Goal: Information Seeking & Learning: Learn about a topic

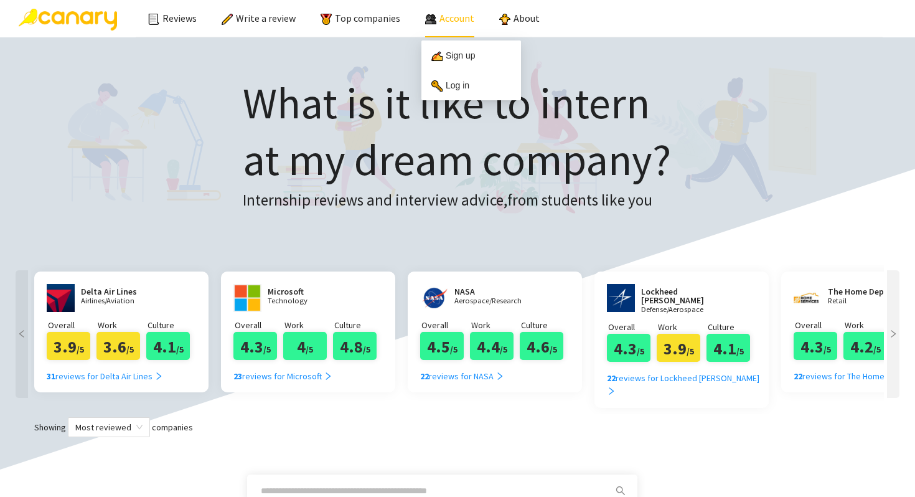
click at [461, 11] on div "Account" at bounding box center [449, 18] width 49 height 36
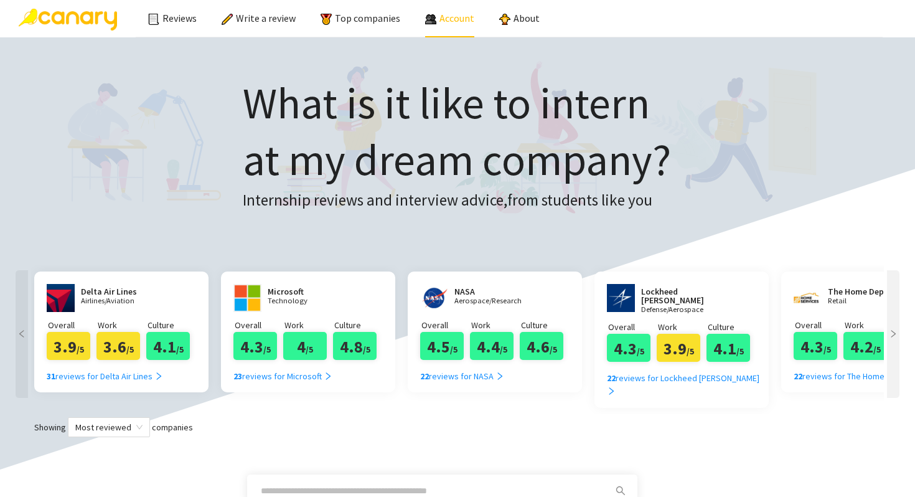
click at [461, 17] on span "Account" at bounding box center [457, 18] width 35 height 12
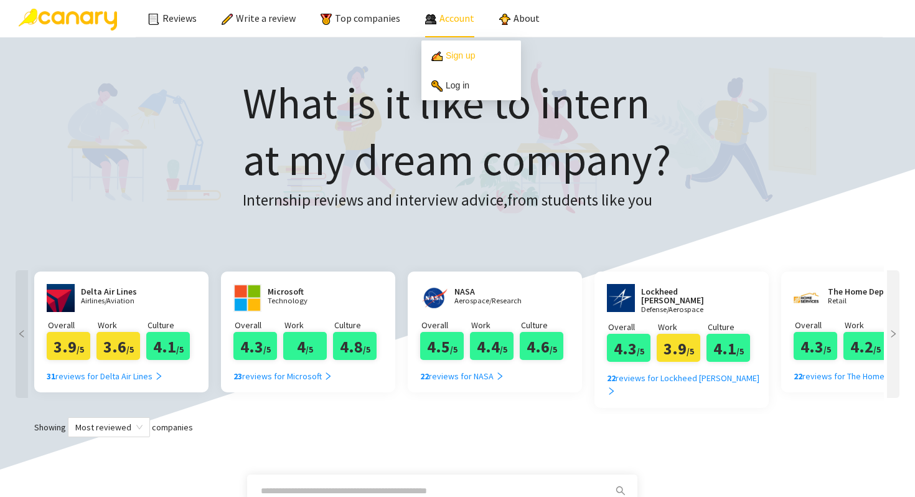
click at [458, 52] on link "Sign up" at bounding box center [453, 55] width 44 height 10
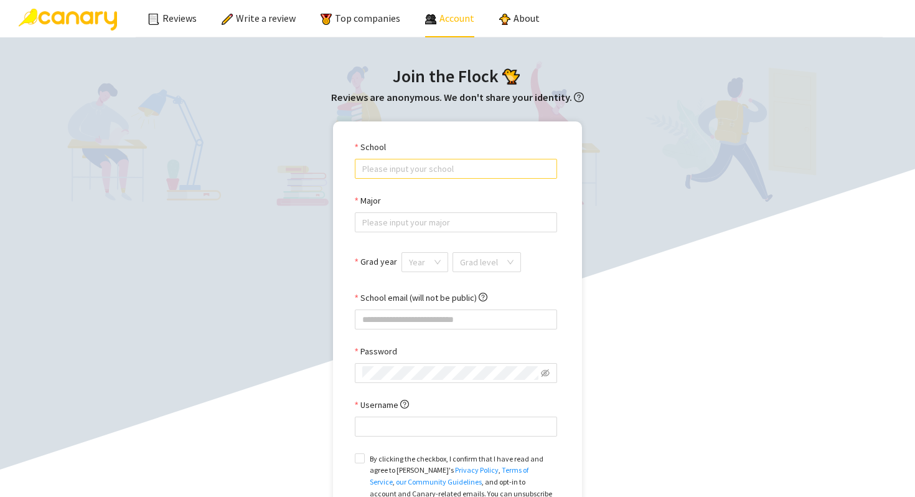
click at [429, 162] on input "School" at bounding box center [455, 168] width 187 height 19
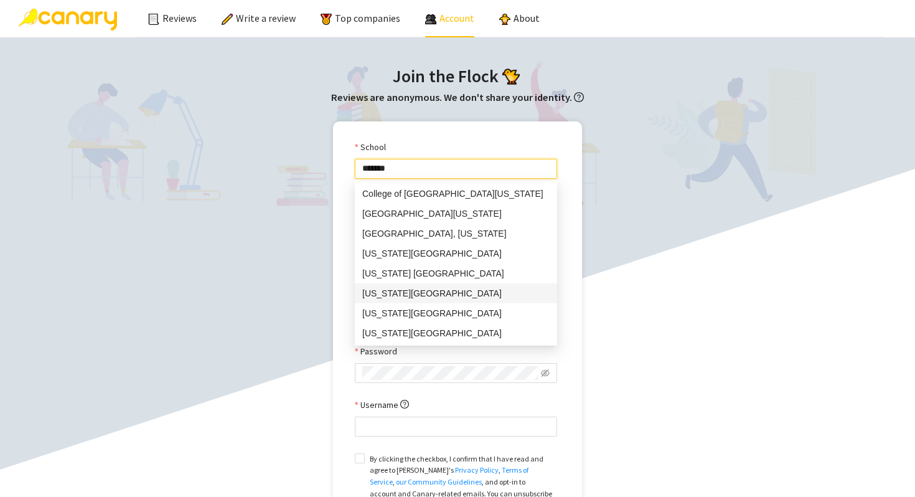
click at [446, 295] on div "Georgia Institute of Technology" at bounding box center [455, 293] width 187 height 14
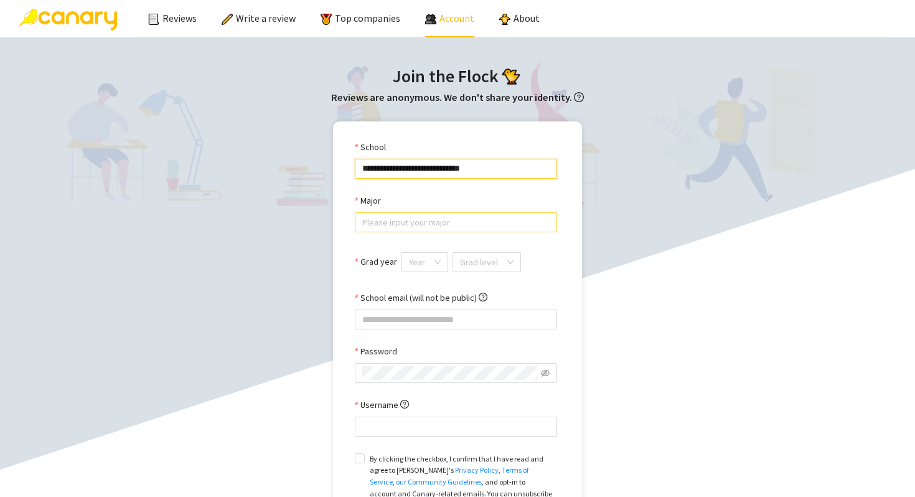
type input "**********"
click at [422, 225] on input "Major" at bounding box center [455, 222] width 187 height 19
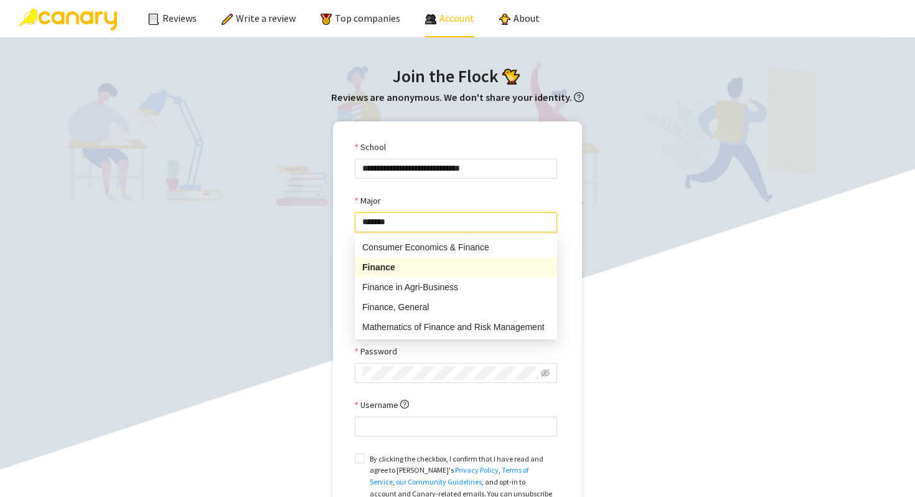
click at [424, 269] on div "Finance" at bounding box center [455, 267] width 187 height 14
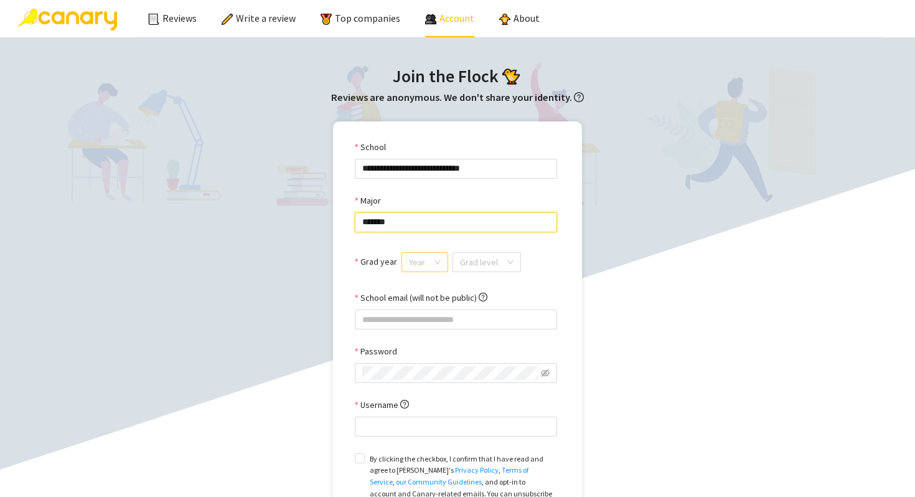
type input "*******"
click at [419, 266] on input "Grad year" at bounding box center [420, 262] width 23 height 19
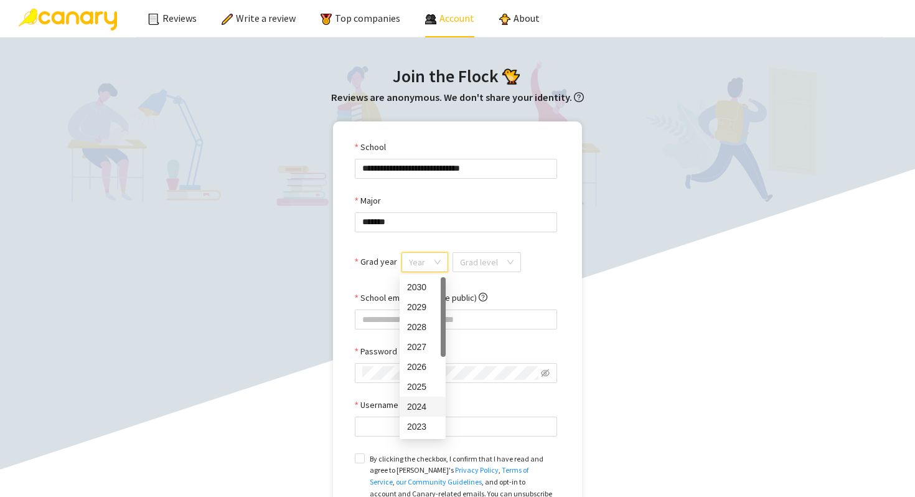
click at [422, 405] on div "2024" at bounding box center [422, 407] width 31 height 14
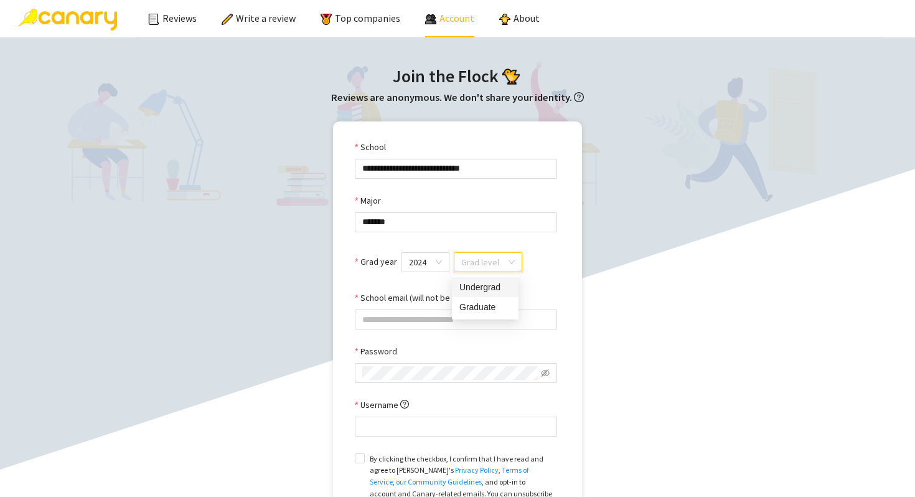
click at [473, 260] on input "search" at bounding box center [483, 262] width 45 height 19
click at [483, 286] on div "Undergrad" at bounding box center [485, 287] width 52 height 14
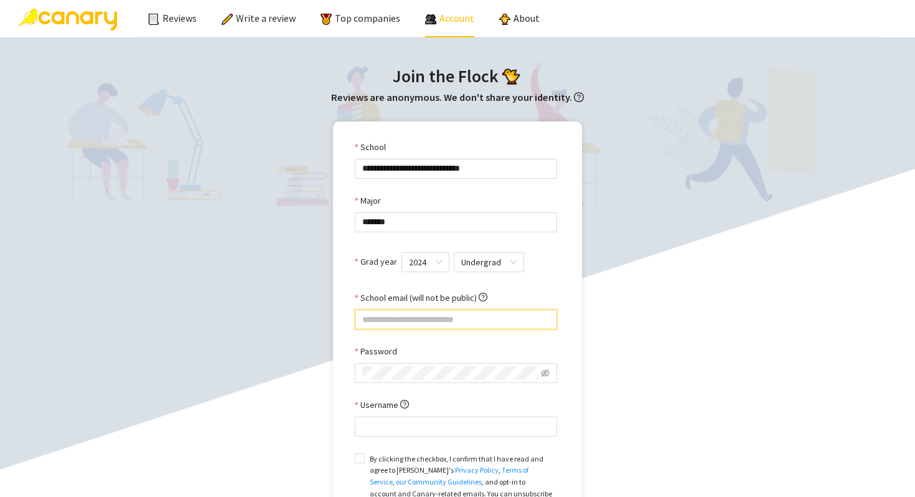
click at [443, 327] on input "School email (will not be public)" at bounding box center [456, 319] width 202 height 20
type input "**********"
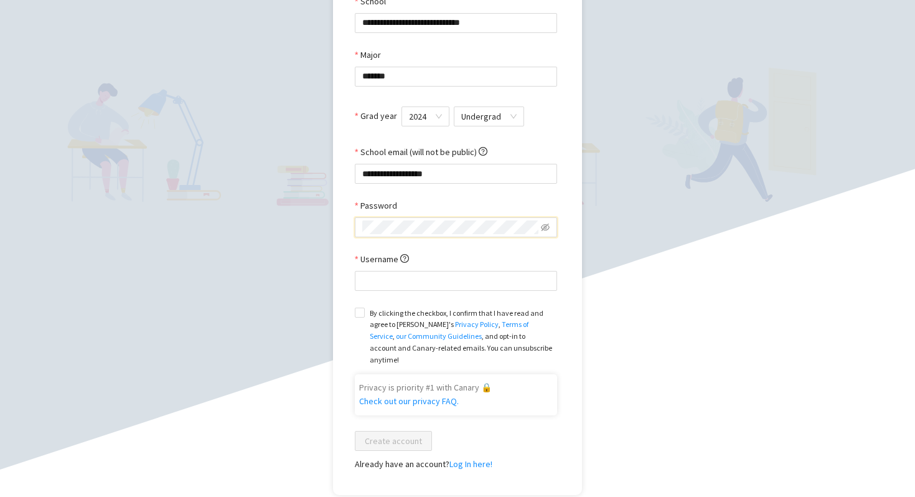
scroll to position [151, 0]
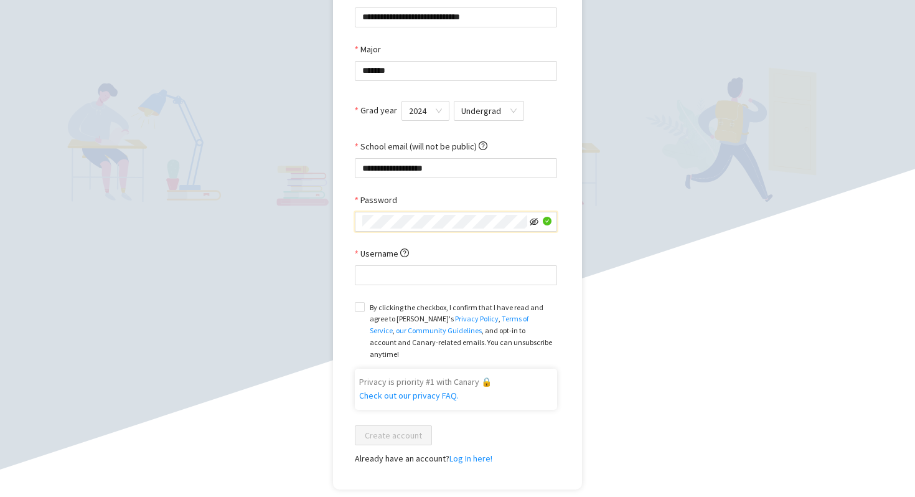
click at [534, 224] on icon "eye-invisible" at bounding box center [534, 221] width 9 height 7
click at [401, 280] on input "Username" at bounding box center [456, 275] width 202 height 20
click at [403, 247] on span "Username" at bounding box center [384, 254] width 49 height 14
click at [403, 265] on input "Username" at bounding box center [456, 275] width 202 height 20
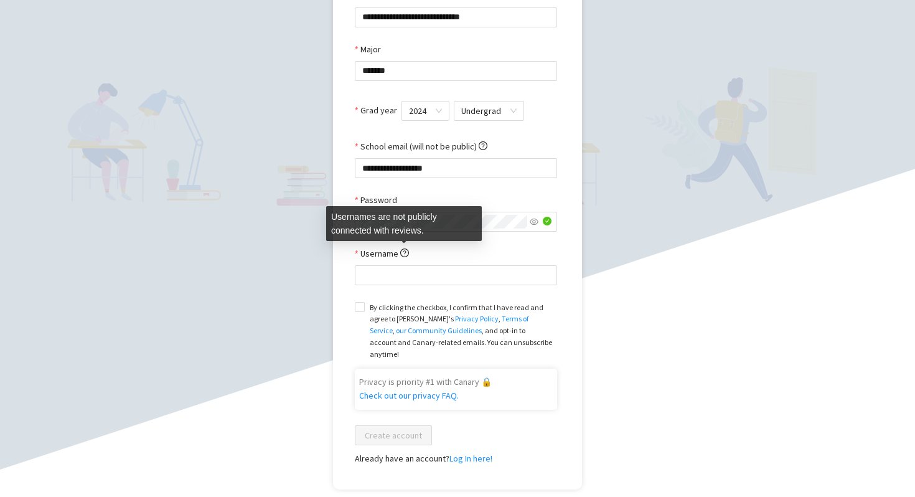
click at [403, 253] on icon "question-circle" at bounding box center [404, 252] width 9 height 9
click at [403, 265] on input "Username" at bounding box center [456, 275] width 202 height 20
click at [405, 253] on icon "question-circle" at bounding box center [404, 253] width 3 height 5
click at [405, 265] on input "Username" at bounding box center [456, 275] width 202 height 20
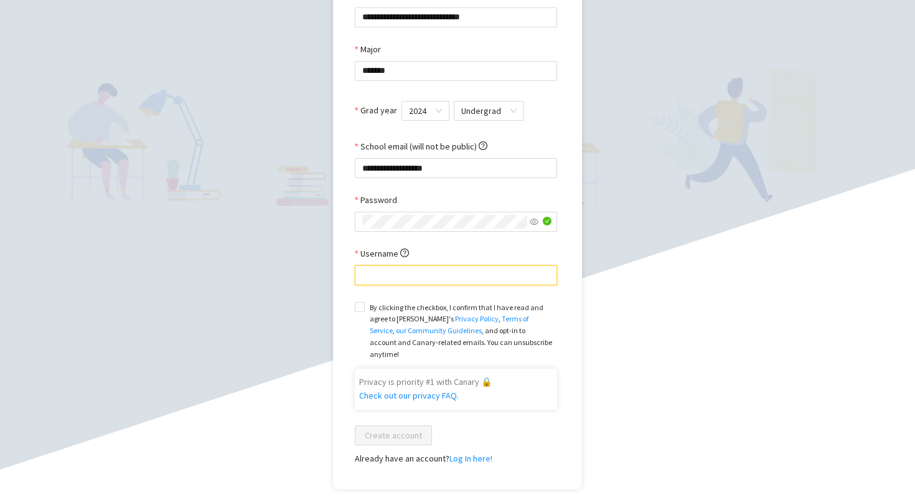
click at [391, 282] on input "Username" at bounding box center [456, 275] width 202 height 20
type input "*******"
click at [381, 290] on form "**********" at bounding box center [456, 227] width 202 height 477
click at [381, 275] on input "*******" at bounding box center [456, 275] width 202 height 20
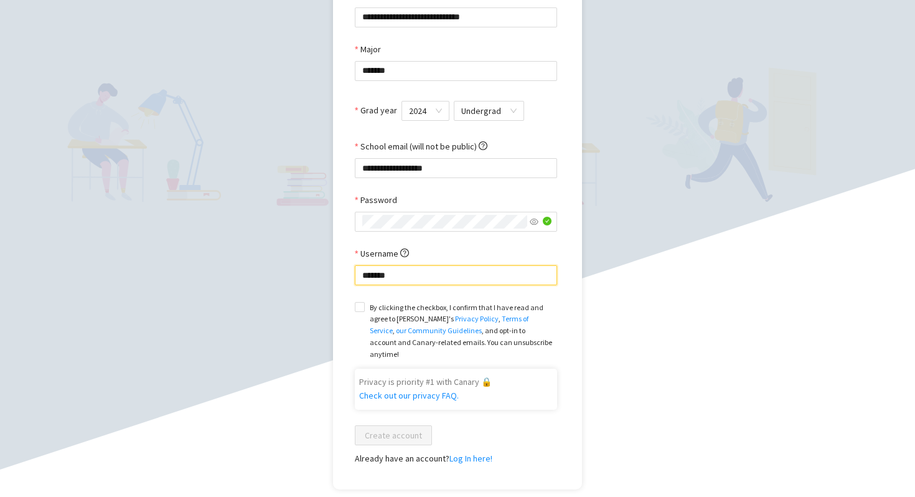
click at [381, 275] on input "*******" at bounding box center [456, 275] width 202 height 20
type input "*"
type input "**********"
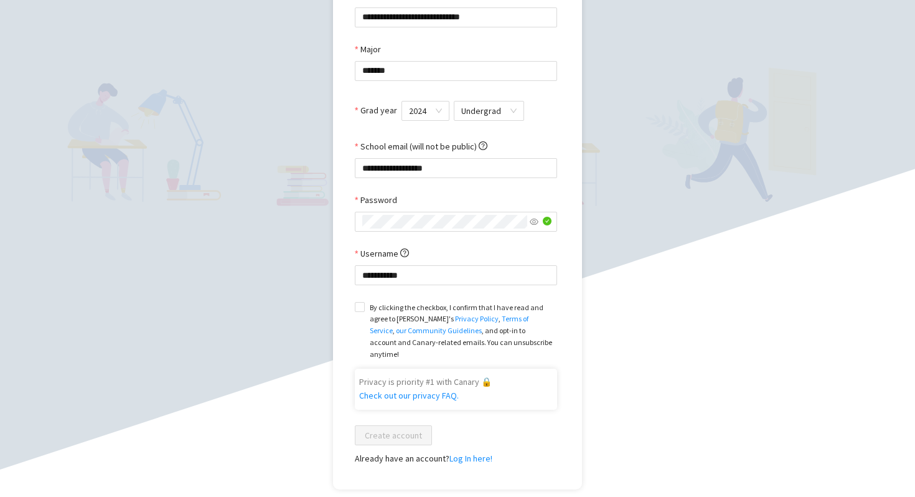
click at [354, 309] on div "**********" at bounding box center [457, 230] width 249 height 520
click at [392, 428] on span "Create account" at bounding box center [393, 435] width 57 height 14
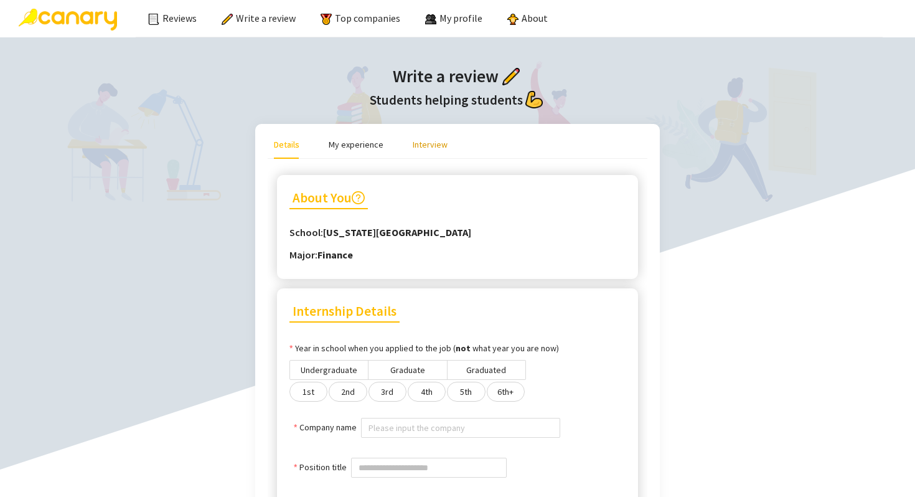
click at [417, 151] on div "Interview" at bounding box center [430, 145] width 35 height 14
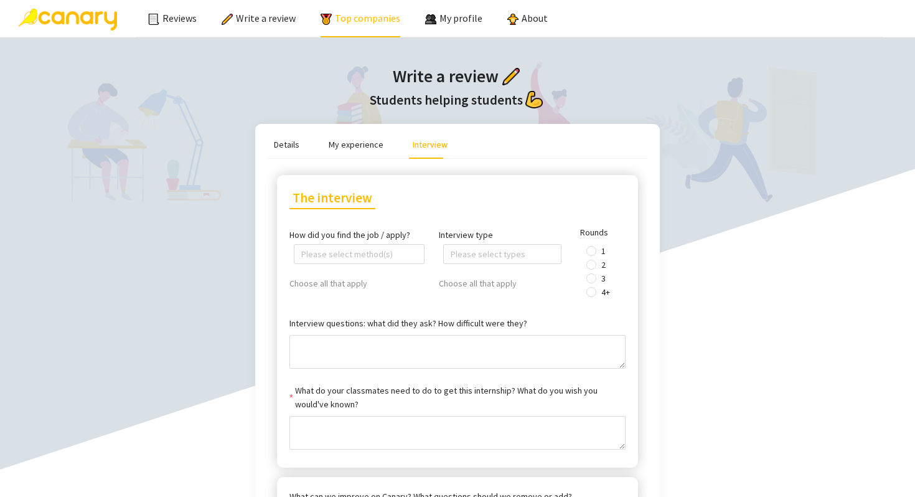
click at [372, 24] on link "Top companies" at bounding box center [361, 18] width 80 height 12
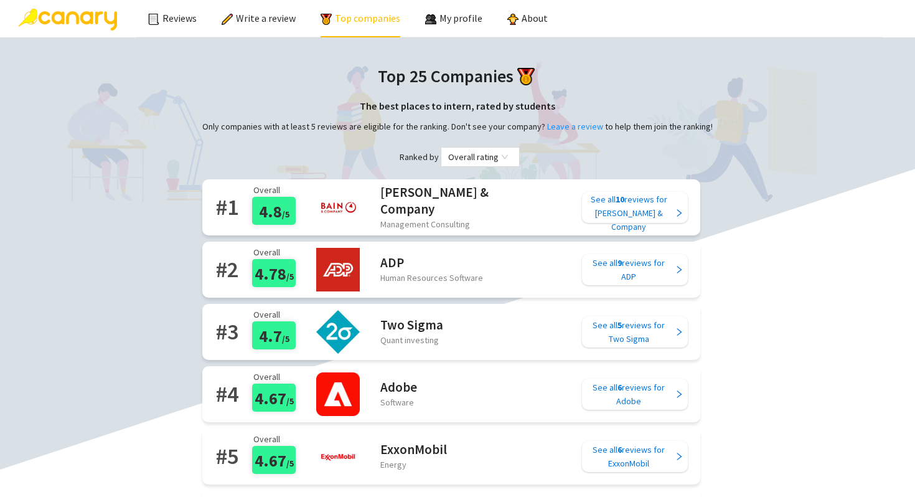
click at [398, 260] on h2 "ADP" at bounding box center [431, 262] width 103 height 17
click at [619, 271] on div "See all 9 reviews for ADP" at bounding box center [629, 269] width 88 height 27
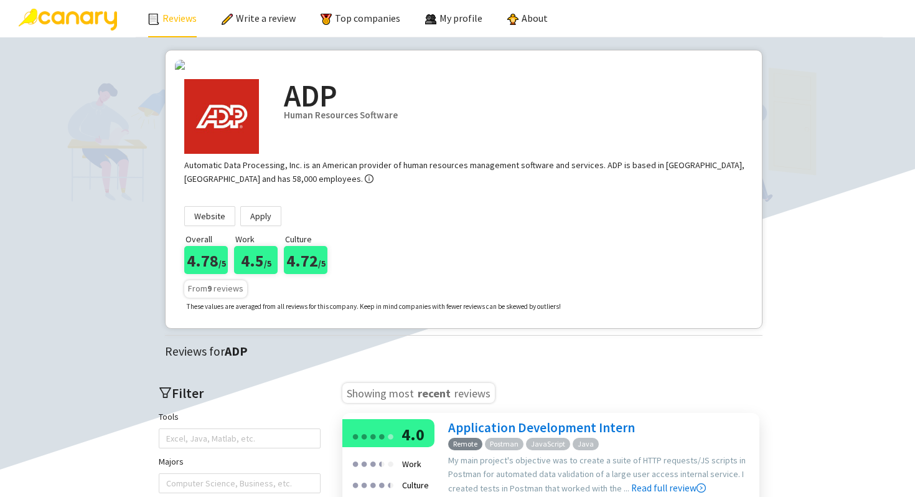
click at [155, 24] on link "Reviews" at bounding box center [172, 18] width 49 height 12
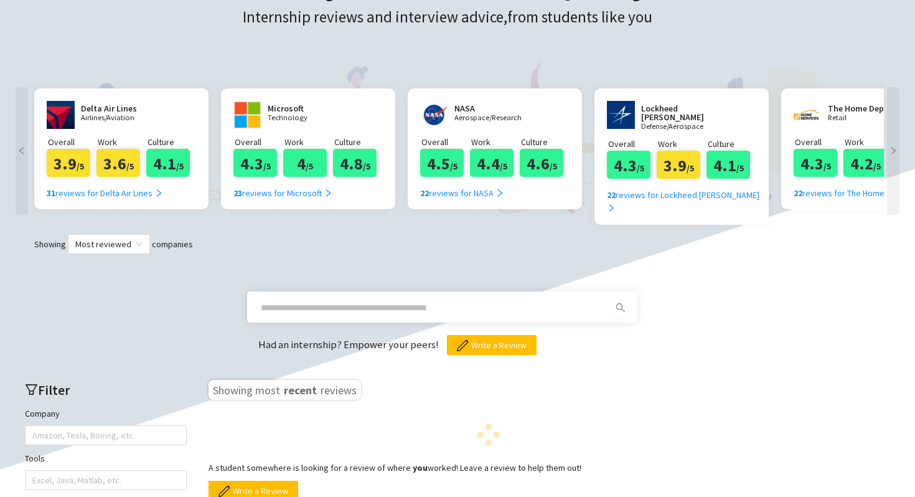
scroll to position [423, 0]
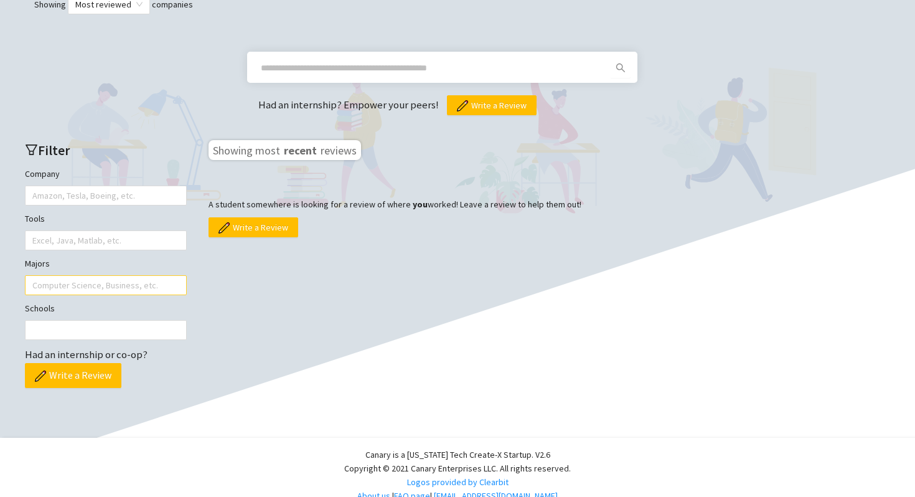
click at [107, 276] on div at bounding box center [99, 284] width 143 height 17
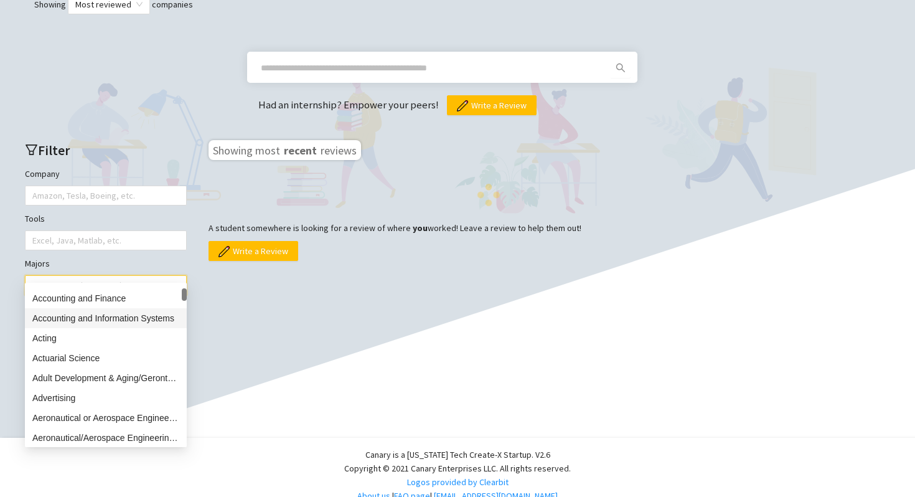
scroll to position [100, 0]
click at [102, 292] on div "Accounting and Finance" at bounding box center [105, 295] width 147 height 14
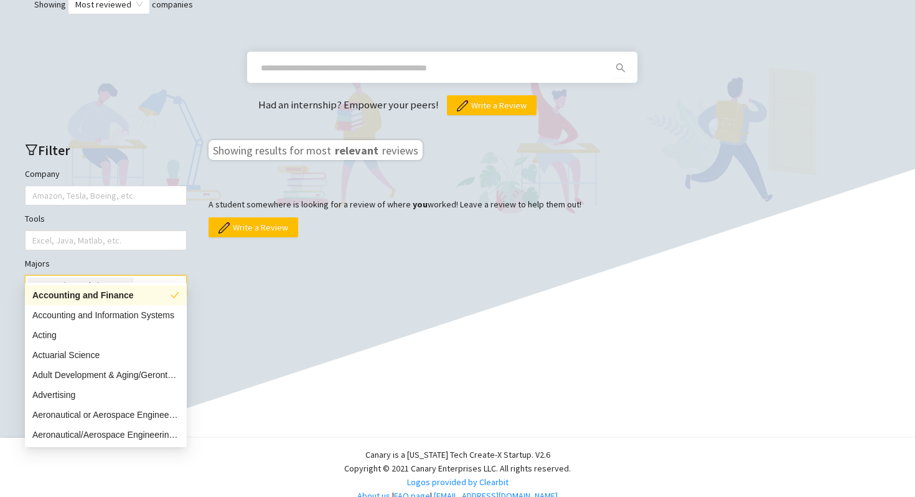
click at [375, 318] on div "Showing results for most relevant reviews A student somewhere is looking for a …" at bounding box center [489, 276] width 560 height 273
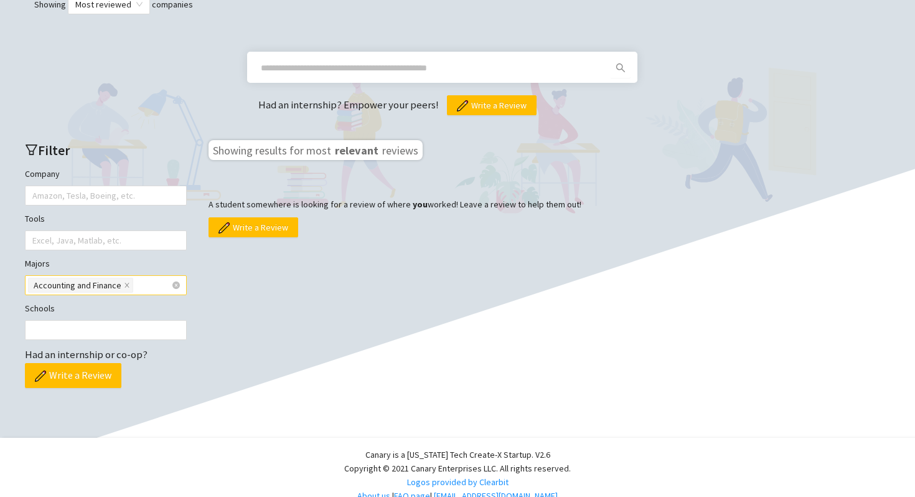
click at [102, 278] on span "Accounting and Finance" at bounding box center [78, 285] width 88 height 14
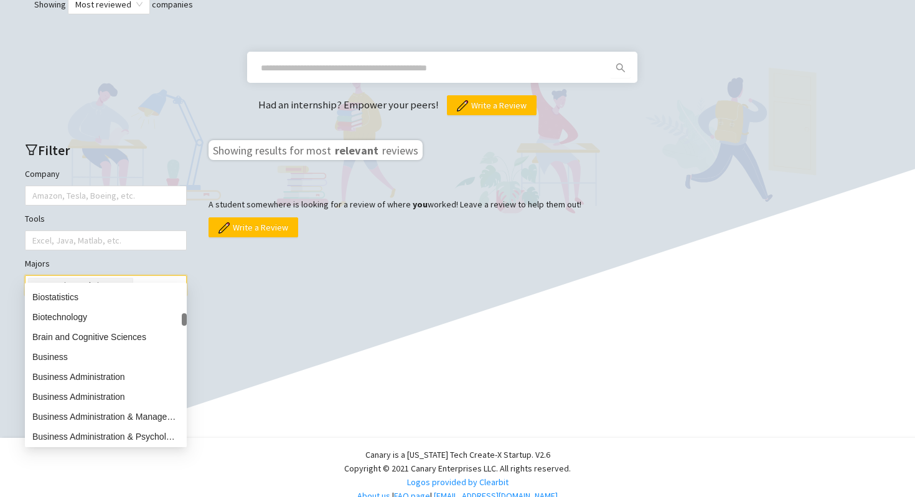
scroll to position [900, 0]
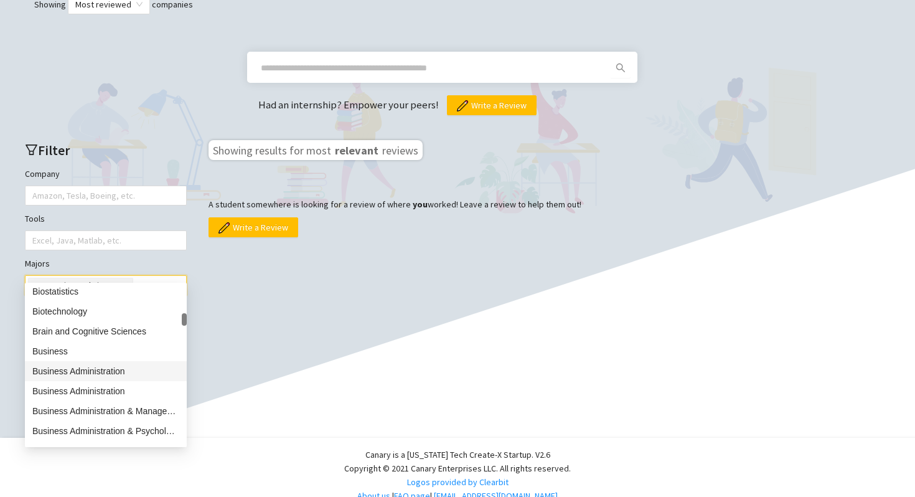
click at [78, 379] on div "Business Administration" at bounding box center [106, 371] width 162 height 20
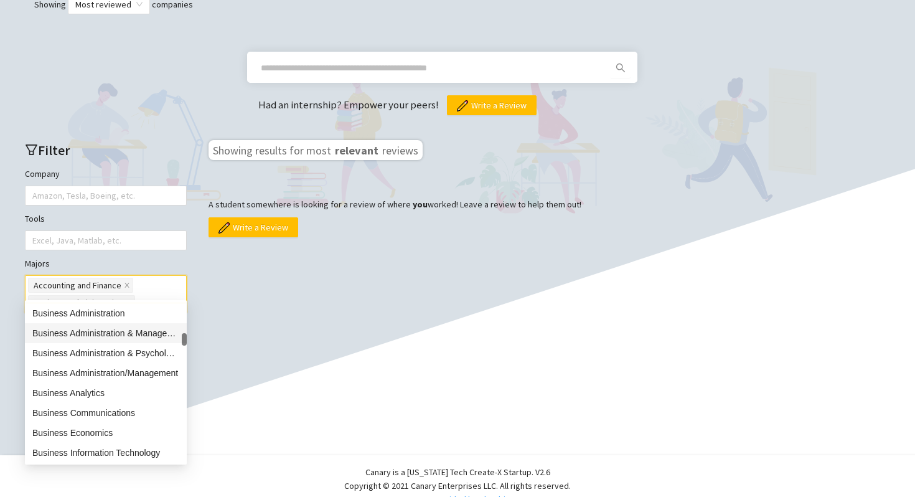
scroll to position [994, 0]
click at [164, 374] on div "Business Administration/Management" at bounding box center [105, 374] width 147 height 14
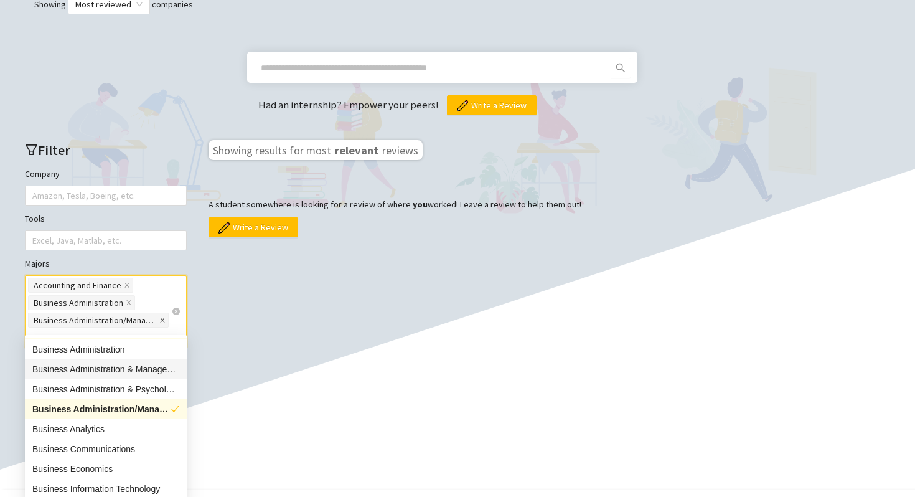
click at [160, 317] on icon "close" at bounding box center [162, 320] width 6 height 6
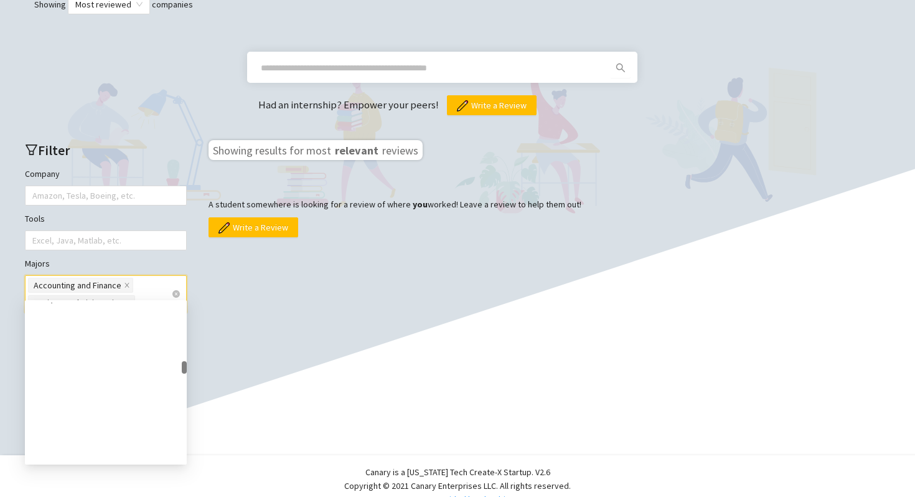
scroll to position [2254, 0]
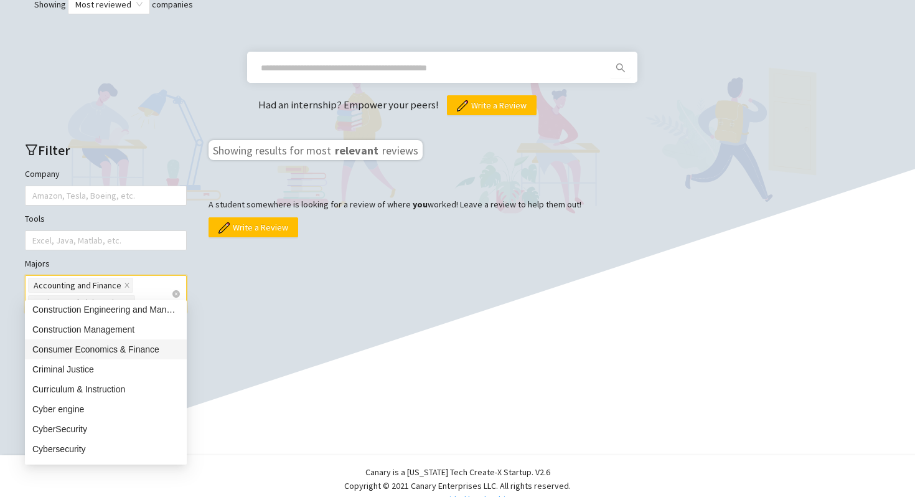
click at [113, 346] on div "Consumer Economics & Finance" at bounding box center [105, 349] width 147 height 14
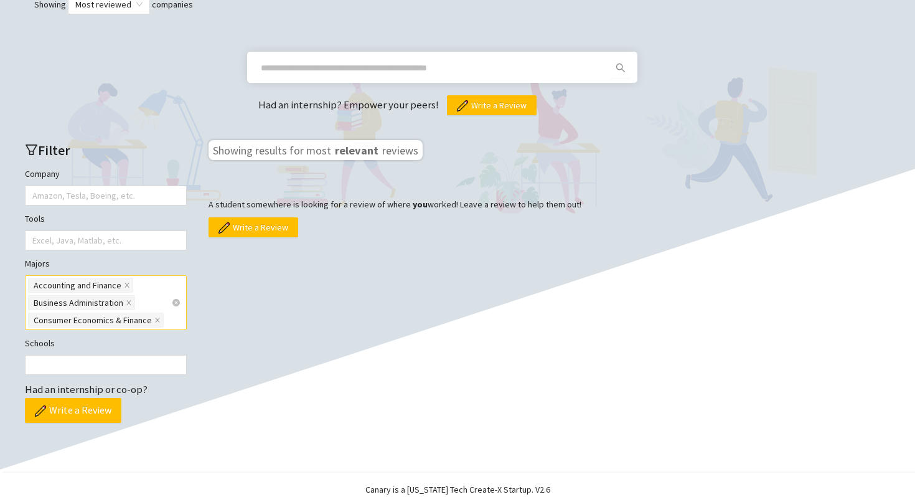
click at [263, 265] on div "Showing results for most relevant reviews A student somewhere is looking for a …" at bounding box center [489, 294] width 560 height 308
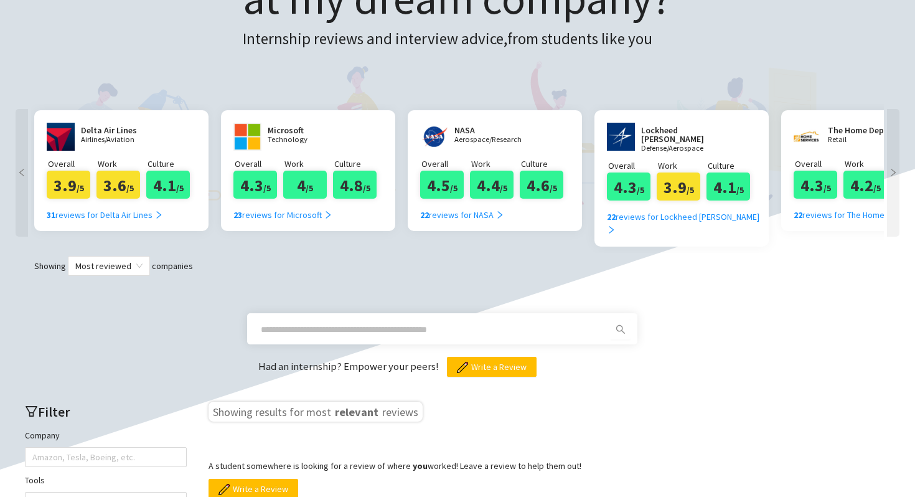
scroll to position [0, 0]
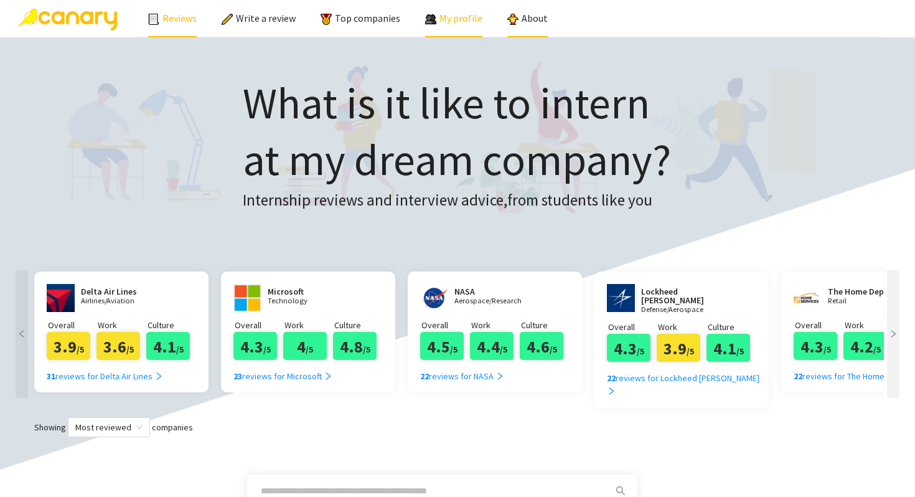
click at [444, 19] on link "My profile" at bounding box center [453, 18] width 57 height 12
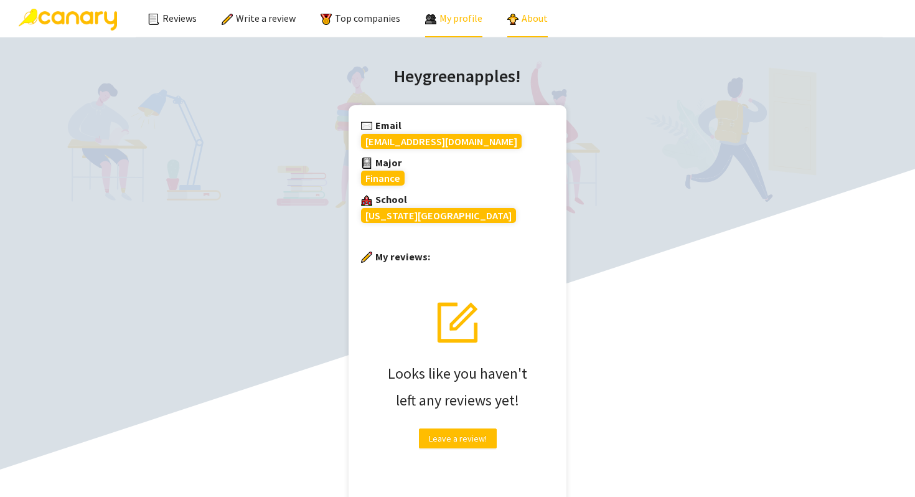
click at [524, 12] on link "About" at bounding box center [527, 18] width 40 height 12
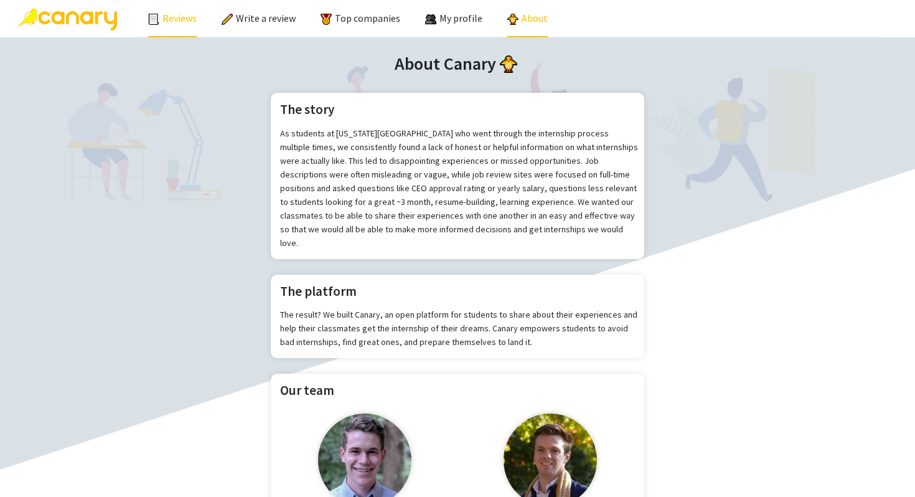
click at [169, 12] on link "Reviews" at bounding box center [172, 18] width 49 height 12
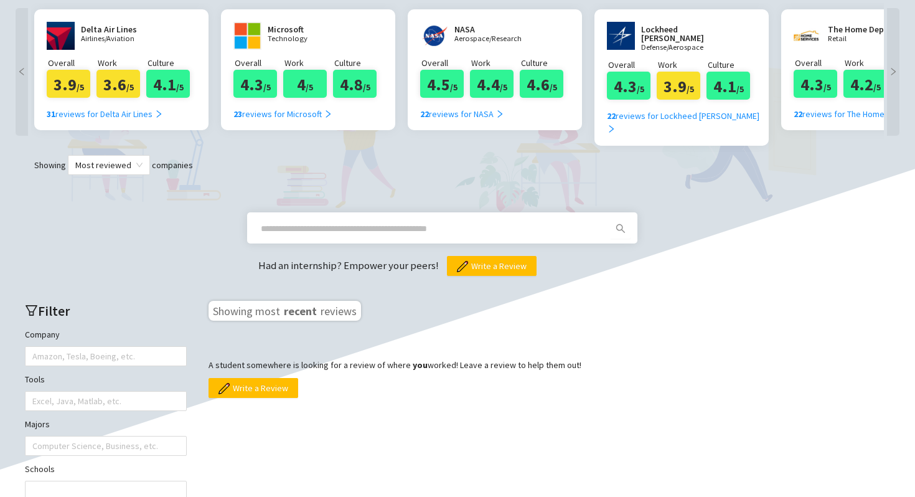
scroll to position [423, 0]
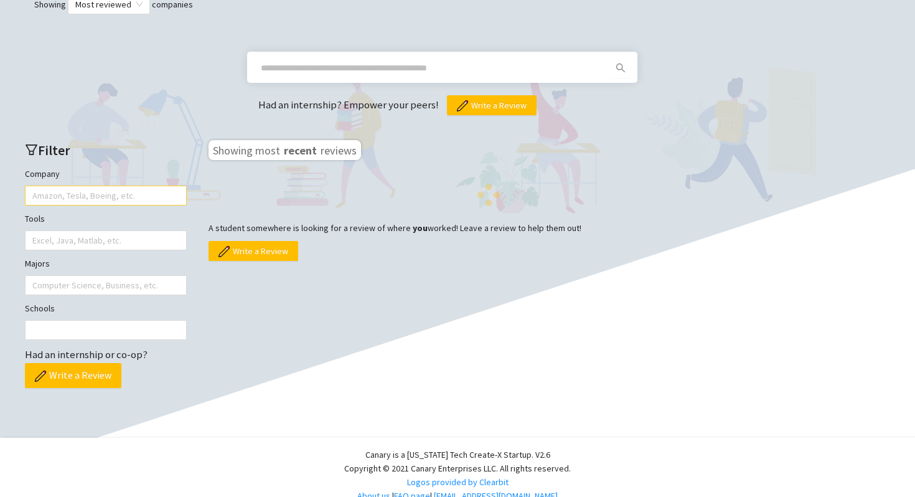
click at [158, 187] on div at bounding box center [99, 195] width 143 height 17
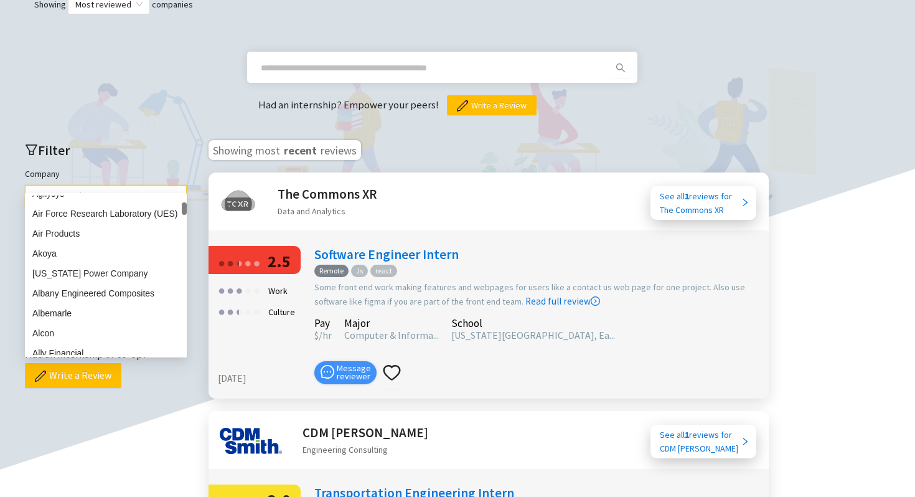
scroll to position [550, 0]
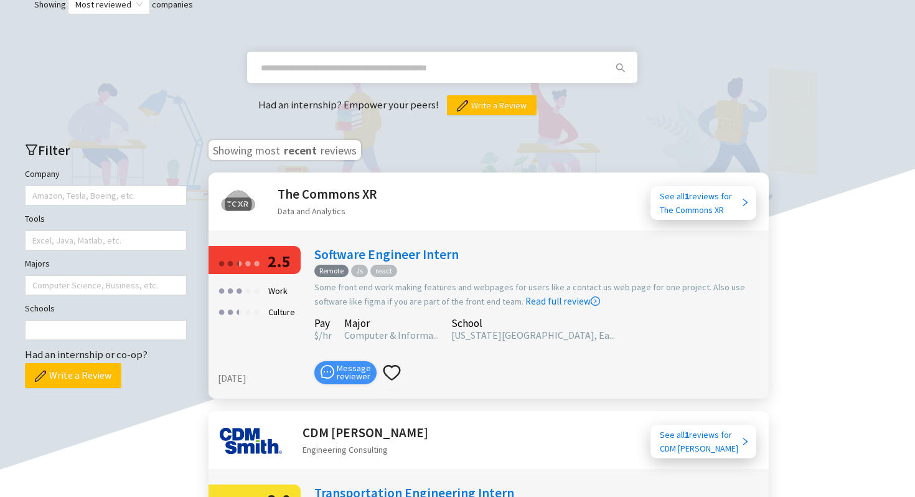
click at [397, 140] on div "Showing most recent reviews" at bounding box center [489, 150] width 560 height 20
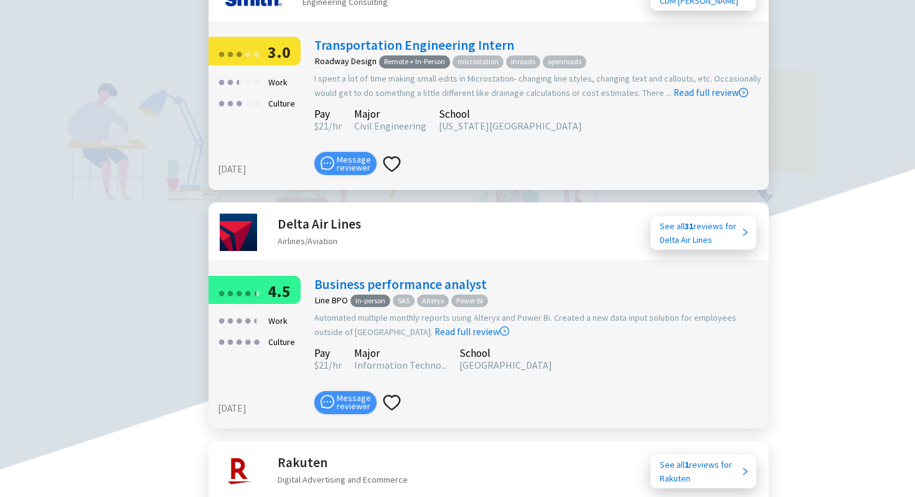
scroll to position [875, 0]
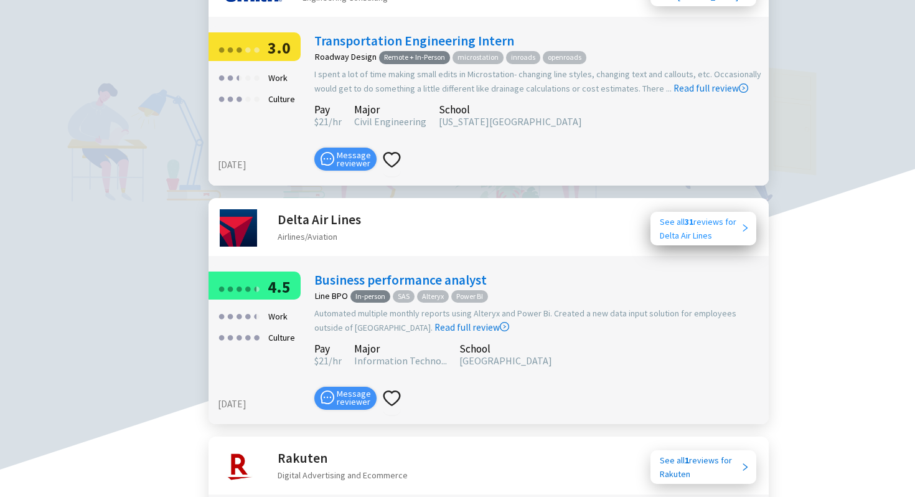
click at [703, 215] on div "See all 31 reviews for Delta Air Lines" at bounding box center [700, 228] width 81 height 27
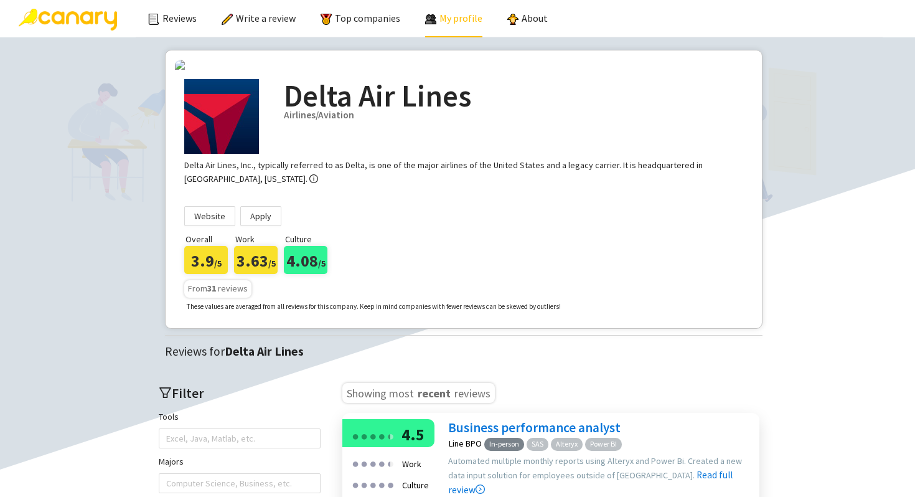
click at [464, 18] on link "My profile" at bounding box center [453, 18] width 57 height 12
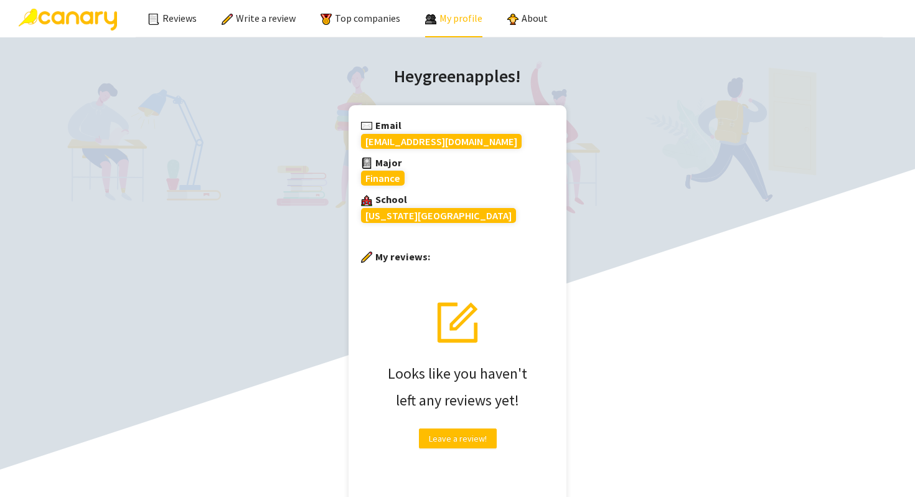
click at [374, 185] on span "Finance" at bounding box center [383, 178] width 44 height 15
click at [507, 22] on link "About" at bounding box center [527, 18] width 40 height 12
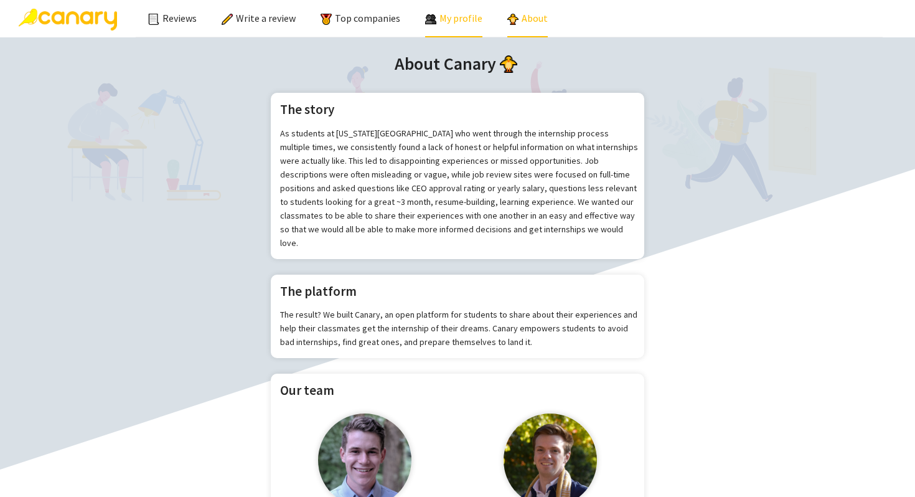
click at [479, 21] on link "My profile" at bounding box center [453, 18] width 57 height 12
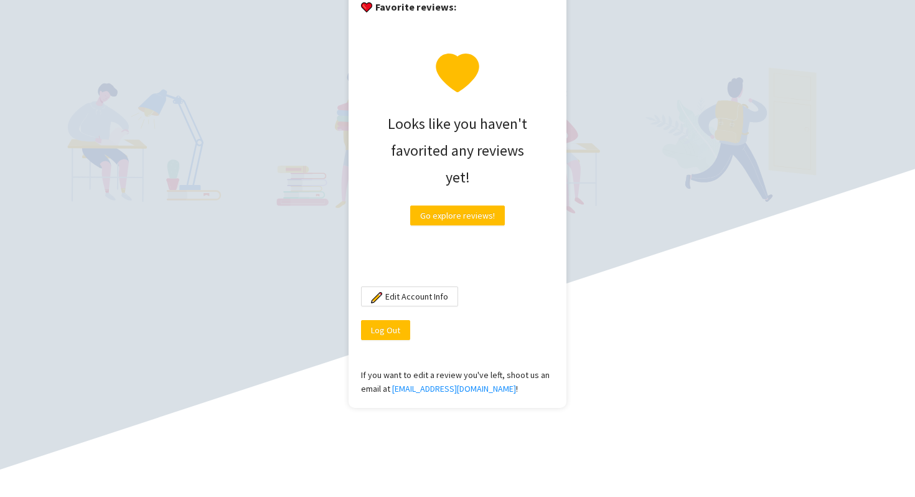
scroll to position [399, 0]
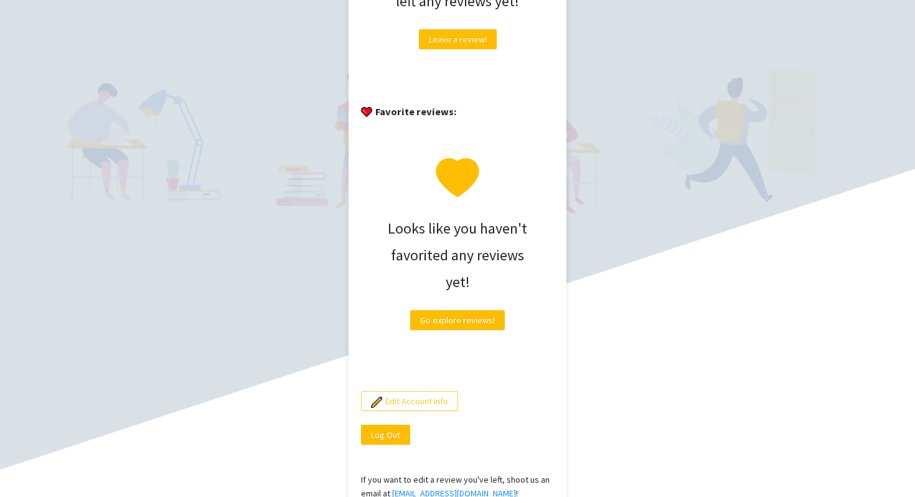
click at [414, 399] on span "Edit Account Info" at bounding box center [416, 401] width 63 height 14
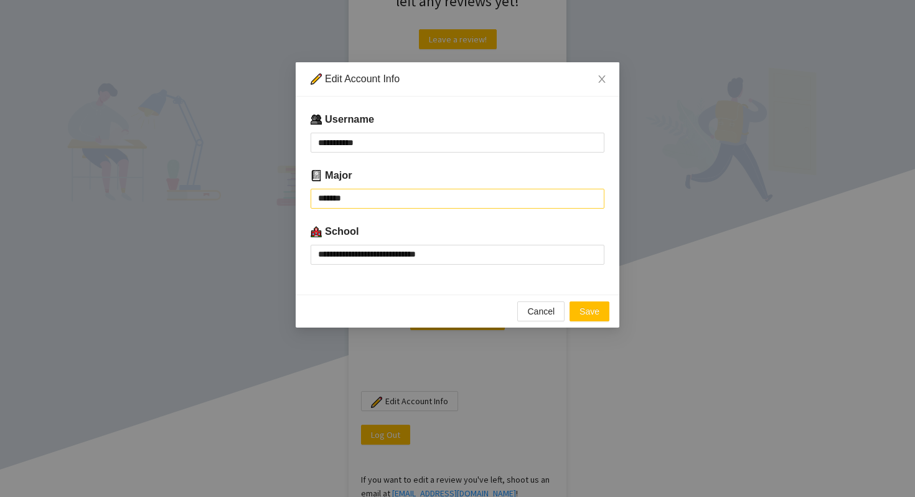
click at [390, 200] on input "*******" at bounding box center [457, 198] width 279 height 19
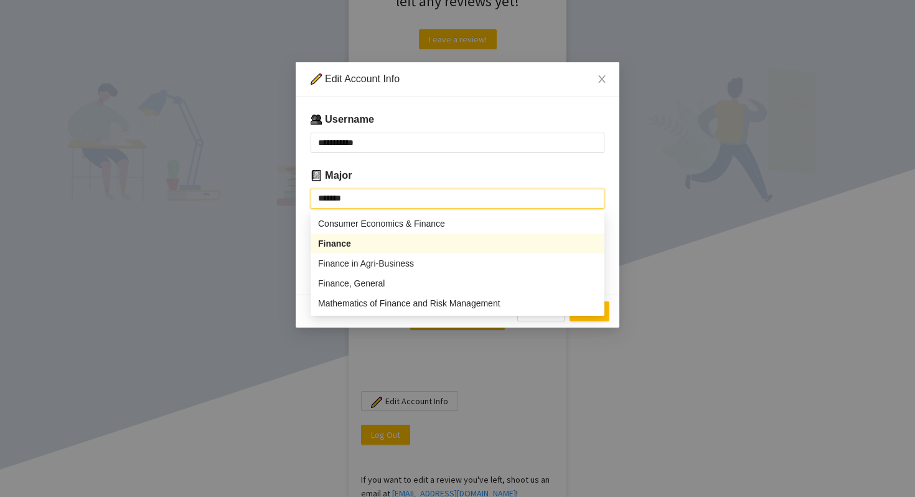
click at [390, 200] on input "*******" at bounding box center [457, 198] width 279 height 19
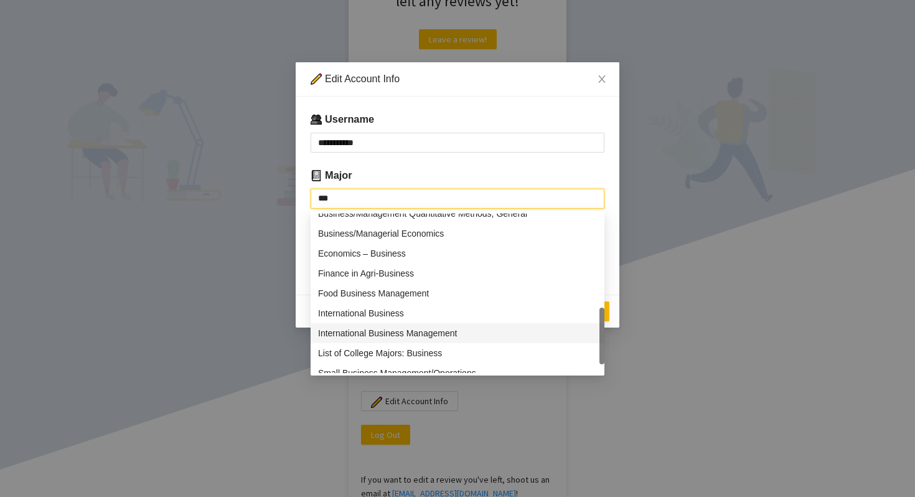
scroll to position [364, 0]
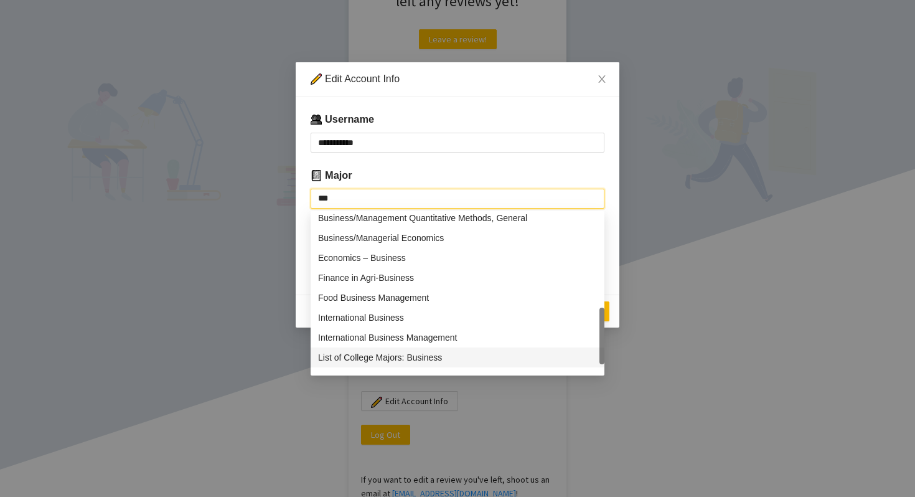
click at [395, 355] on div "List of College Majors: Business" at bounding box center [457, 358] width 279 height 14
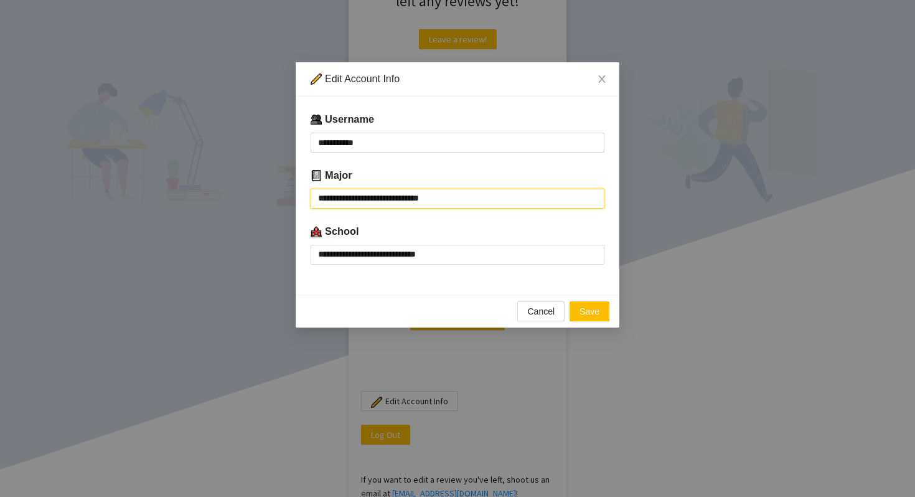
scroll to position [0, 0]
click at [587, 319] on button "Save" at bounding box center [590, 311] width 40 height 20
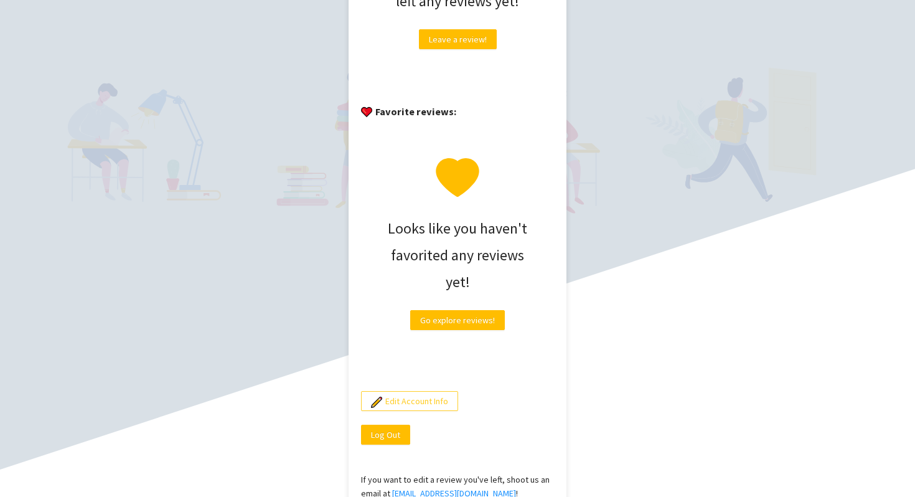
click at [419, 403] on span "Edit Account Info" at bounding box center [416, 401] width 63 height 14
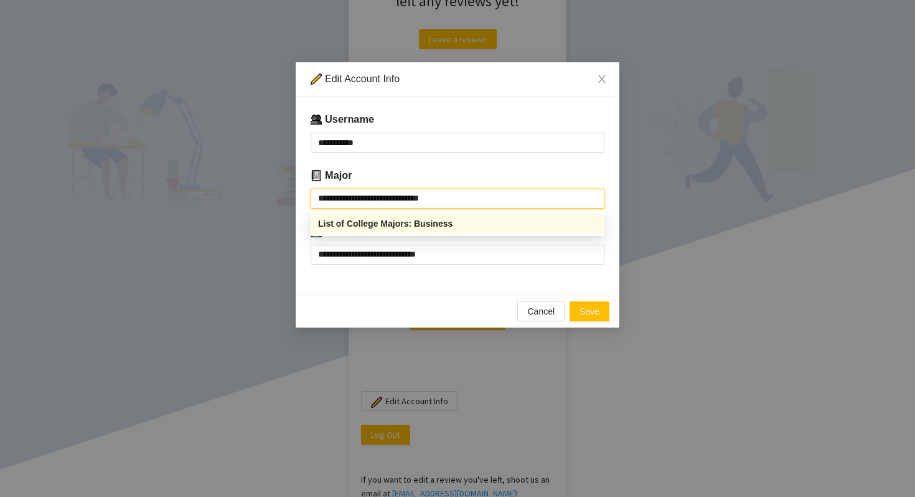
click at [465, 199] on input "**********" at bounding box center [457, 198] width 279 height 19
click at [451, 197] on input "**********" at bounding box center [457, 198] width 279 height 19
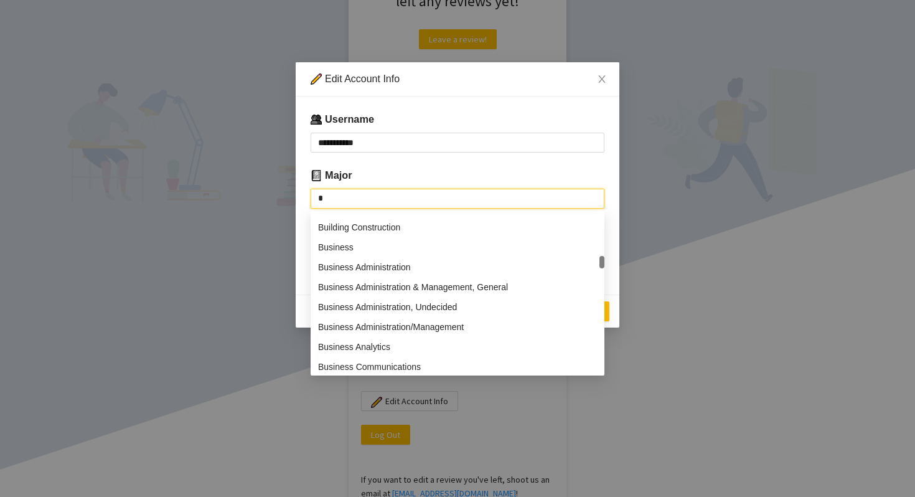
scroll to position [833, 0]
click at [382, 266] on div "Business Administration" at bounding box center [457, 267] width 279 height 14
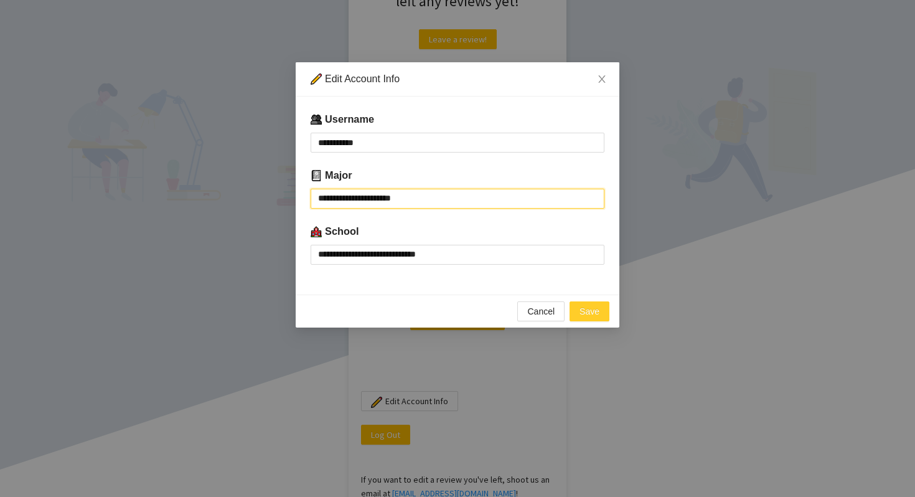
type input "**********"
click at [587, 314] on span "Save" at bounding box center [590, 311] width 20 height 14
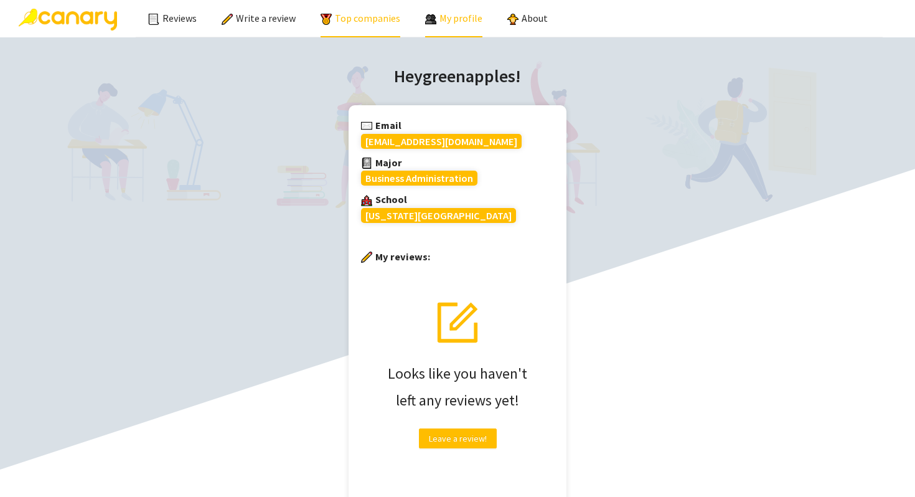
click at [349, 17] on link "Top companies" at bounding box center [361, 18] width 80 height 12
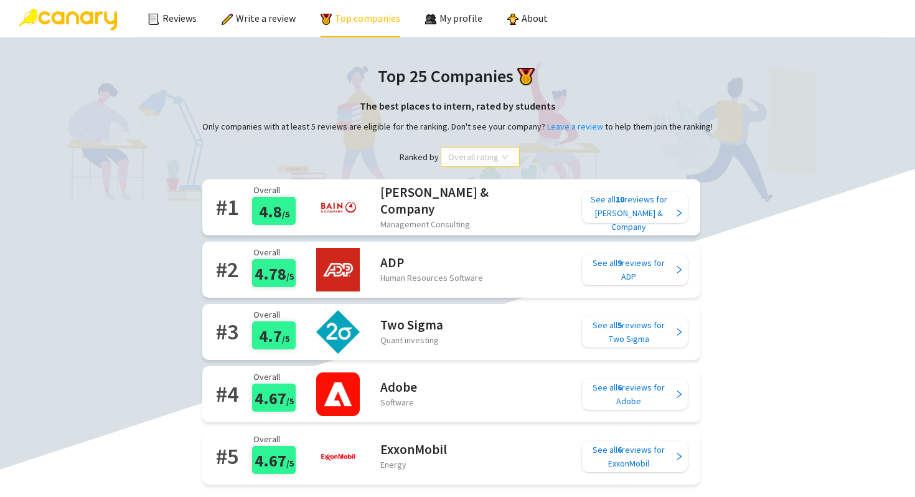
click at [482, 162] on span "Overall rating" at bounding box center [480, 157] width 64 height 19
click at [456, 199] on div "Work rating" at bounding box center [478, 202] width 60 height 14
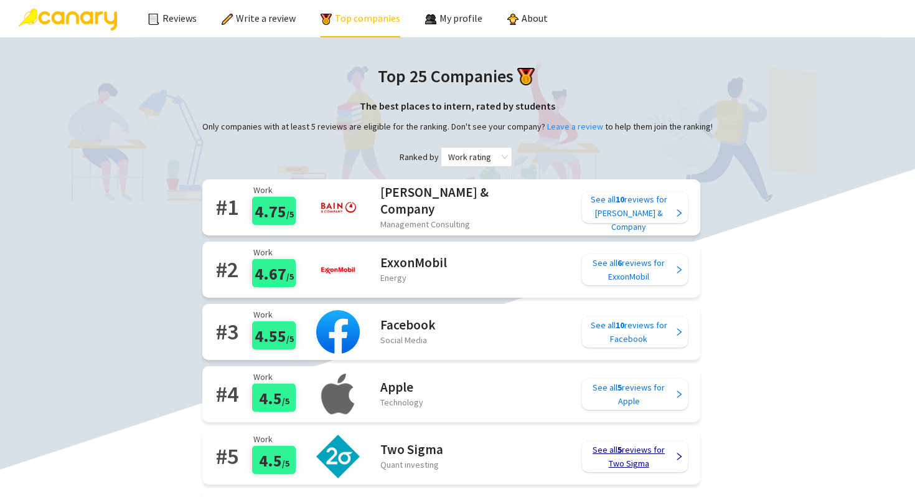
click at [664, 462] on div "See all 5 reviews for Two Sigma" at bounding box center [629, 456] width 88 height 27
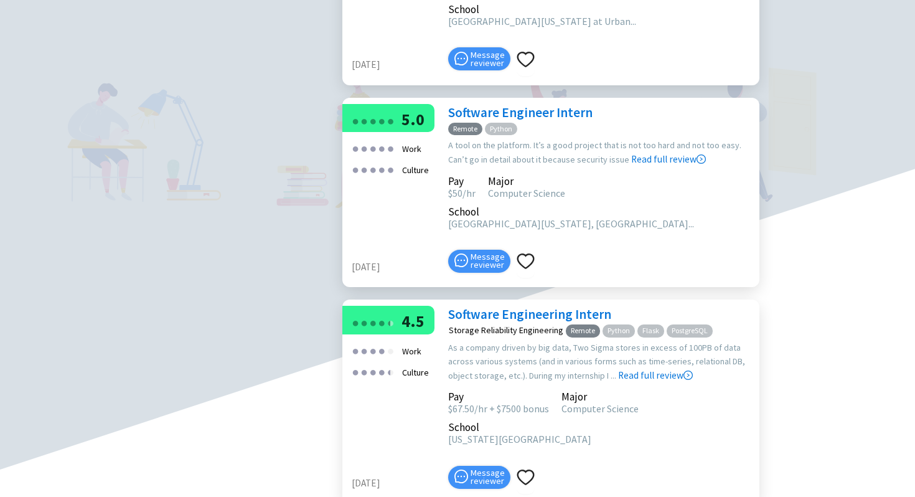
scroll to position [1046, 0]
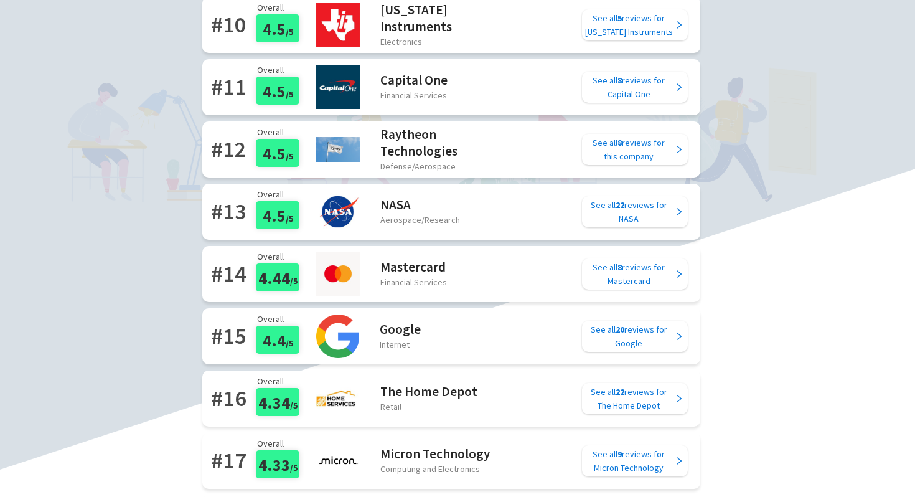
scroll to position [743, 0]
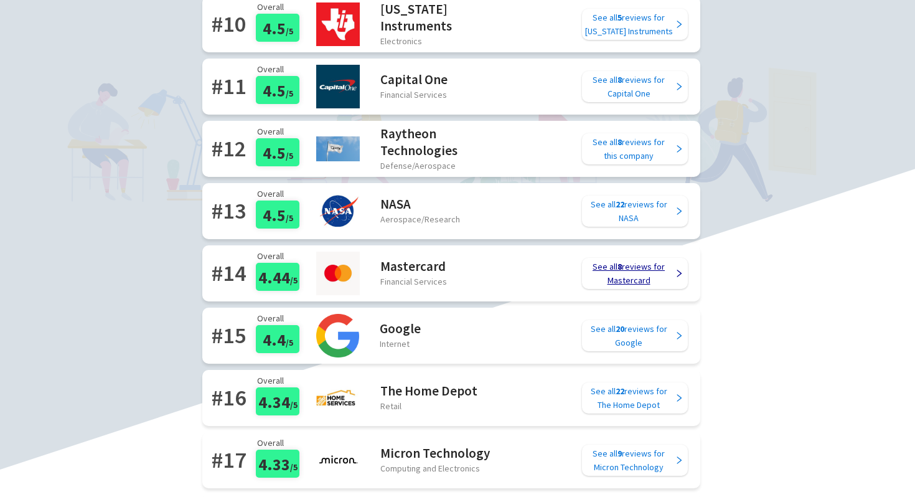
click at [656, 263] on div "See all 8 reviews for Mastercard" at bounding box center [629, 273] width 88 height 27
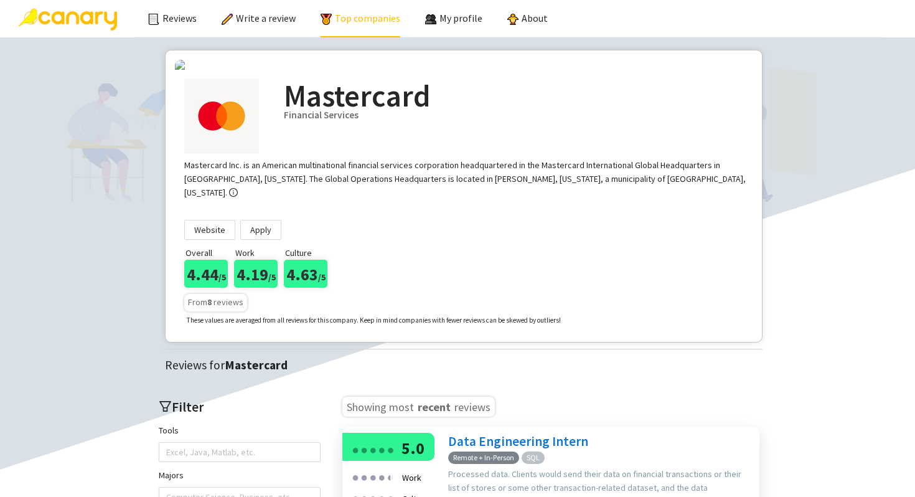
click at [369, 24] on link "Top companies" at bounding box center [361, 18] width 80 height 12
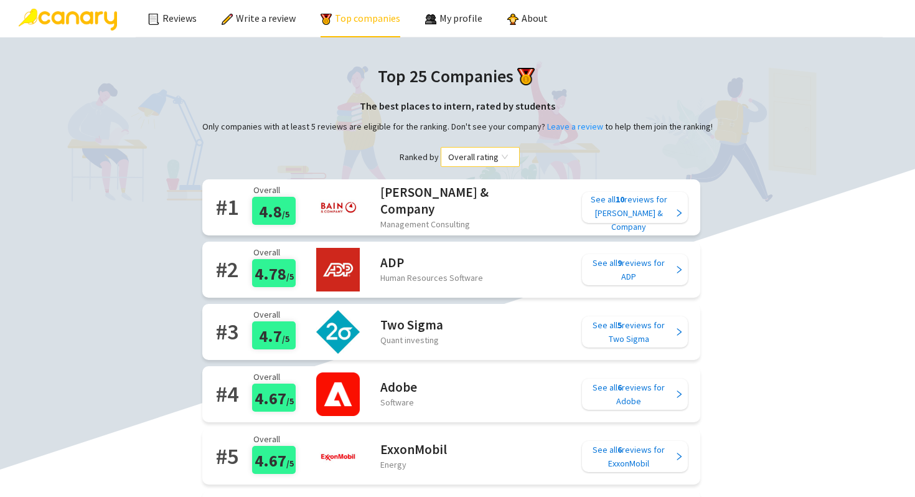
click at [460, 158] on span "Overall rating" at bounding box center [480, 157] width 64 height 19
click at [488, 231] on div "Culture rating" at bounding box center [477, 222] width 75 height 20
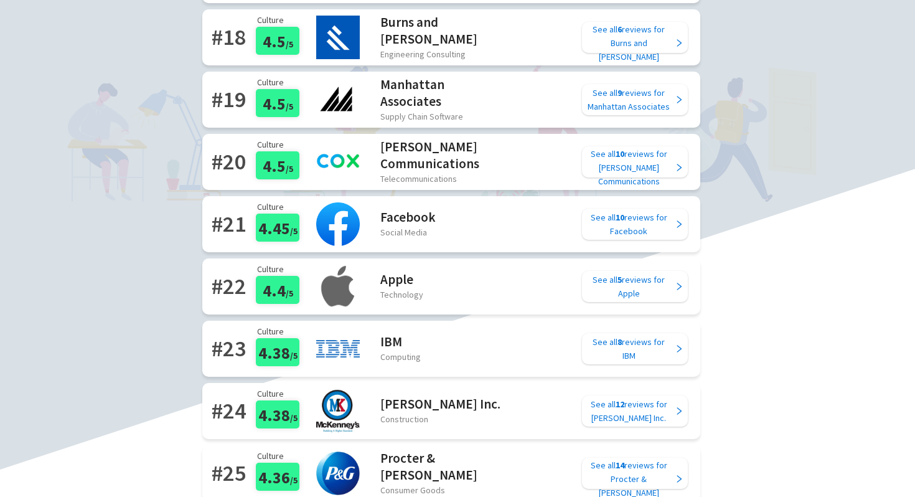
scroll to position [1317, 0]
